Goal: Navigation & Orientation: Find specific page/section

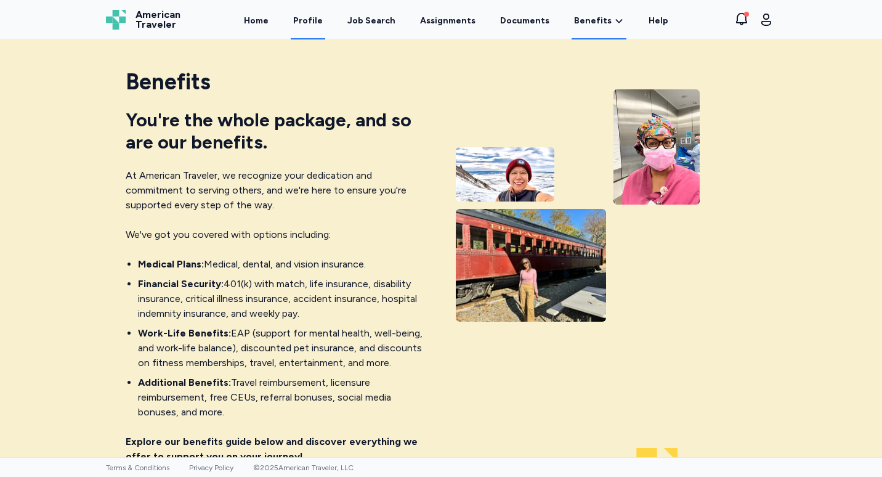
click at [316, 22] on link "Profile" at bounding box center [308, 20] width 35 height 38
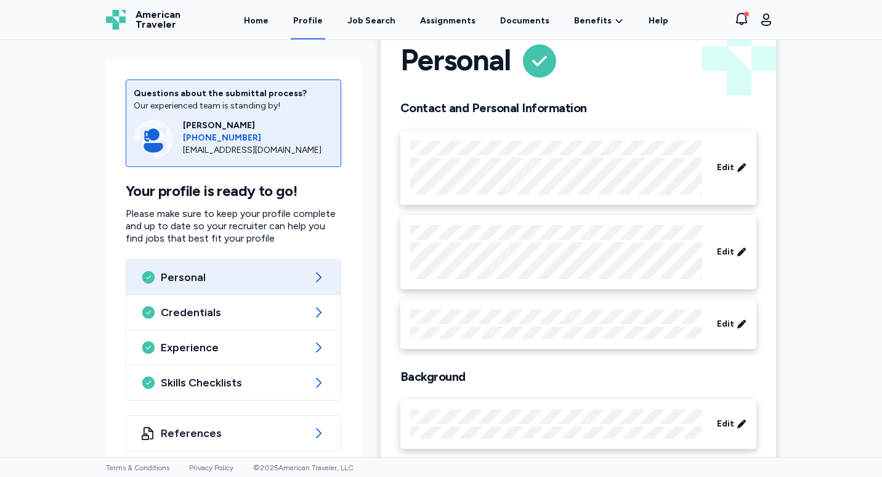
scroll to position [60, 0]
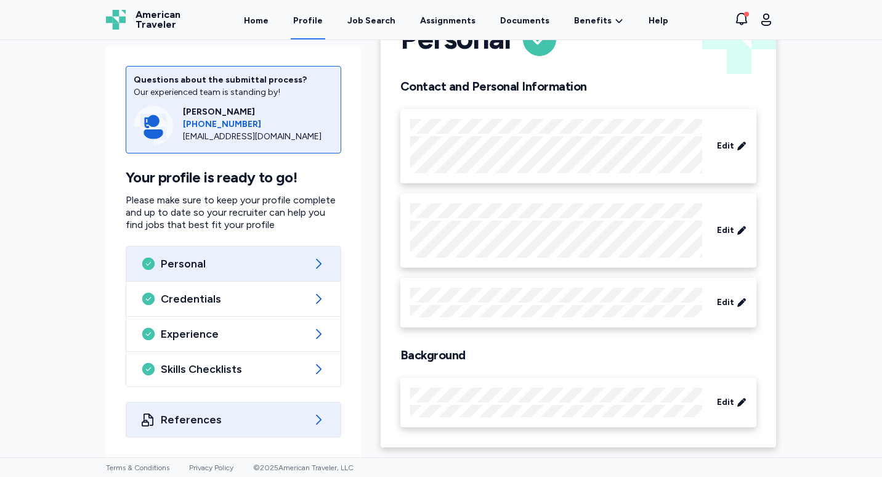
click at [309, 411] on div "References" at bounding box center [233, 419] width 214 height 35
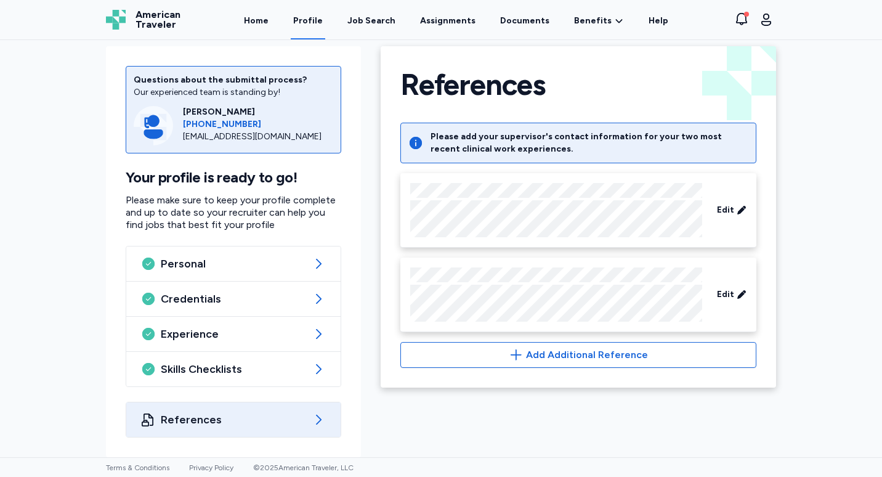
scroll to position [14, 0]
click at [309, 411] on div "References" at bounding box center [233, 419] width 214 height 35
click at [372, 180] on div "References Back References Please add your supervisor's contact information for…" at bounding box center [578, 246] width 415 height 421
click at [433, 22] on link "Assignments" at bounding box center [448, 20] width 60 height 38
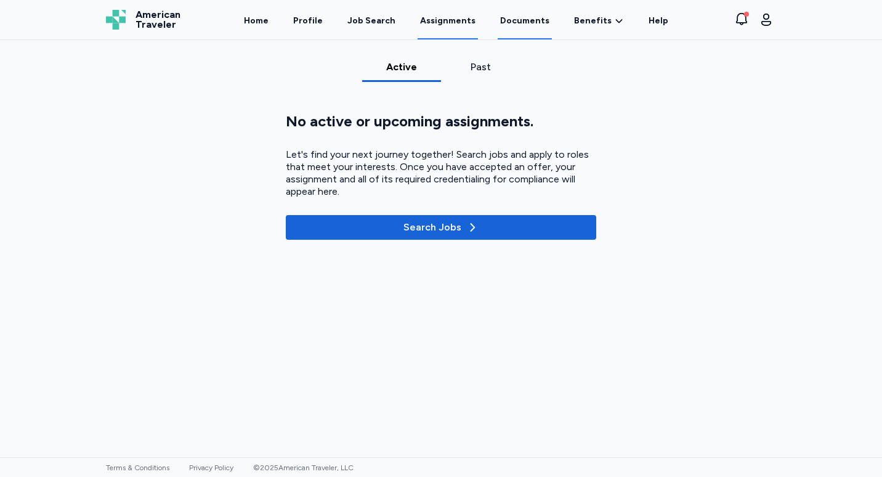
click at [515, 22] on link "Documents" at bounding box center [525, 20] width 54 height 38
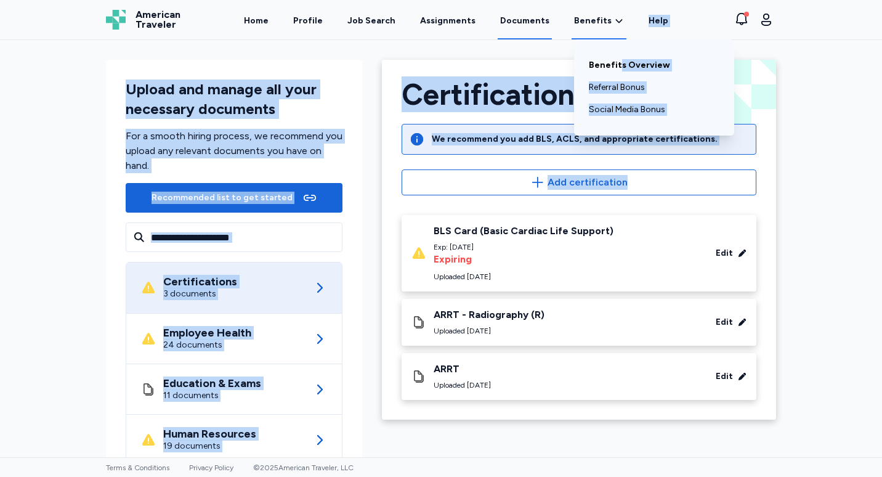
drag, startPoint x: 865, startPoint y: 161, endPoint x: 612, endPoint y: 69, distance: 268.8
click at [612, 69] on div "Open sidebar Documents American Traveler American Traveler Home Profile Job Sea…" at bounding box center [441, 238] width 882 height 477
click at [612, 69] on link "Benefits Overview" at bounding box center [654, 65] width 131 height 22
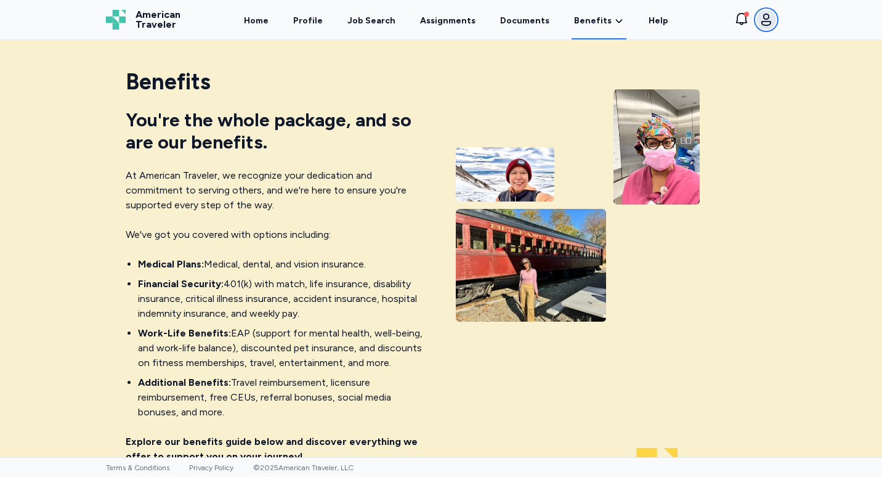
click at [766, 23] on icon "button" at bounding box center [766, 19] width 15 height 15
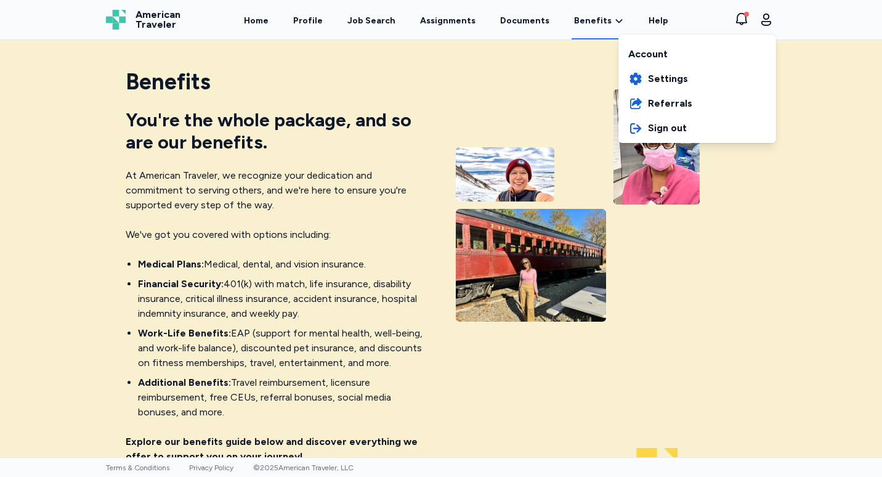
click at [525, 21] on div "American Traveler American Traveler Home Profile Job Search Assignments Documen…" at bounding box center [441, 19] width 690 height 39
